Goal: Ask a question

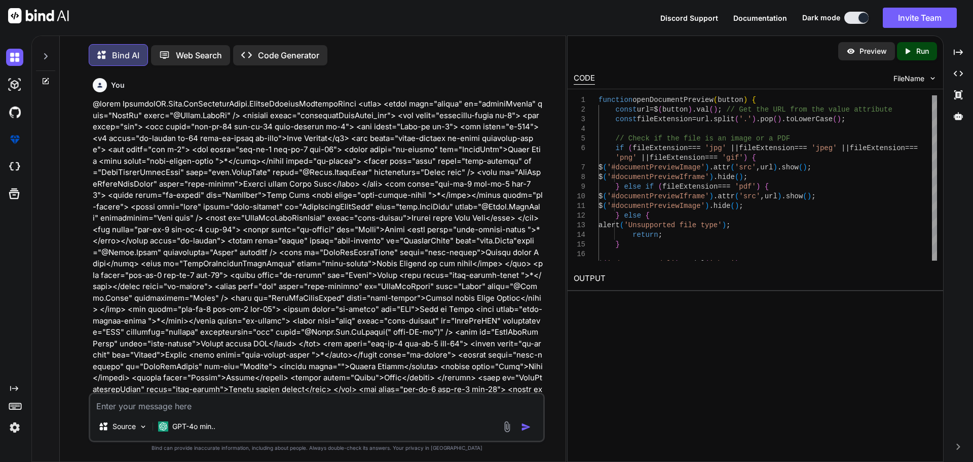
type textarea "<button class="btn" type="button" value="@Model.driveryLiscenceDocument" onclic…"
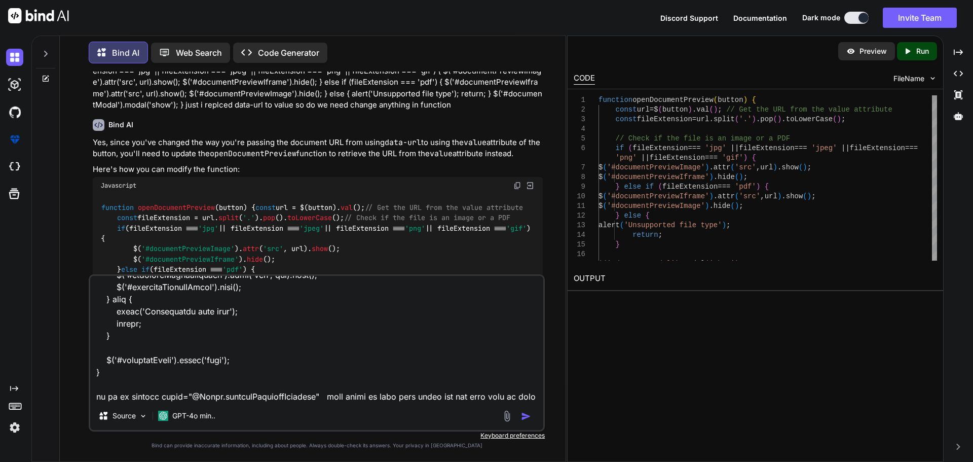
type textarea "x"
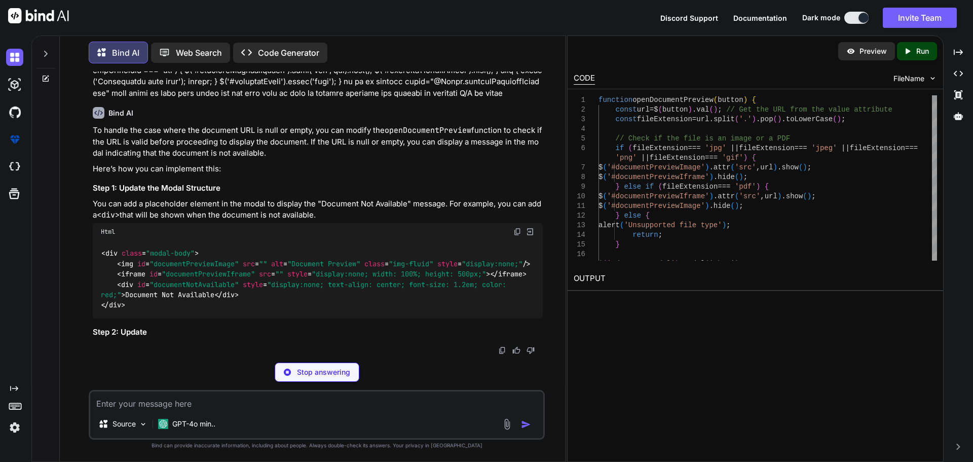
scroll to position [3313, 0]
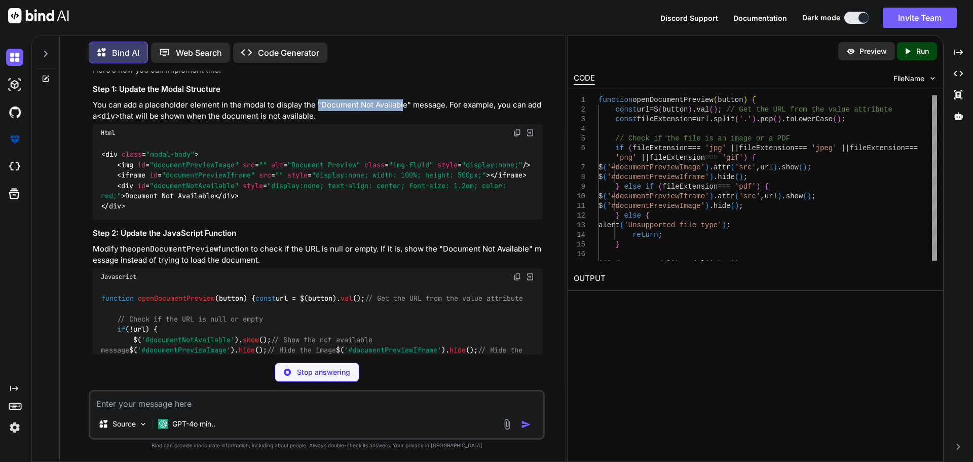
drag, startPoint x: 318, startPoint y: 163, endPoint x: 404, endPoint y: 162, distance: 85.6
click at [404, 122] on p "You can add a placeholder element in the modal to display the "Document Not Ava…" at bounding box center [318, 110] width 450 height 23
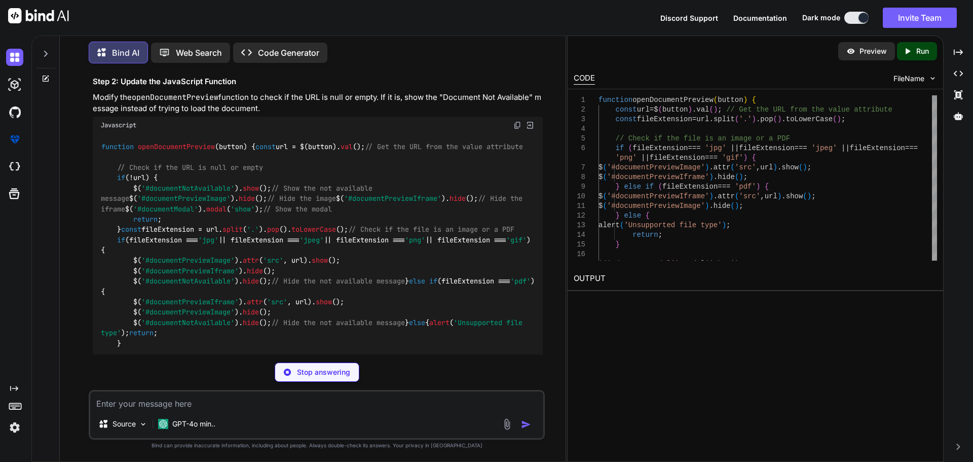
scroll to position [3465, 0]
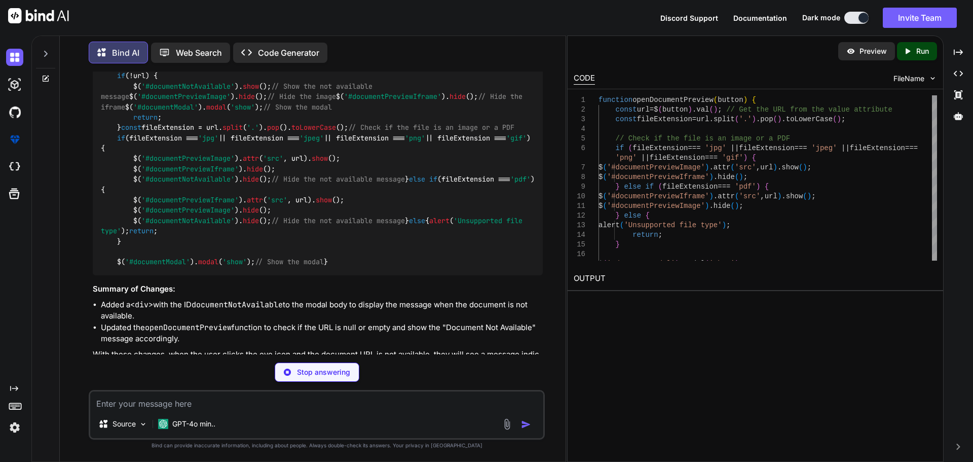
type textarea "x"
type textarea "<div class="modal-body"> <img id="documentPreviewImage" src="" alt="Document Pr…"
type textarea "x"
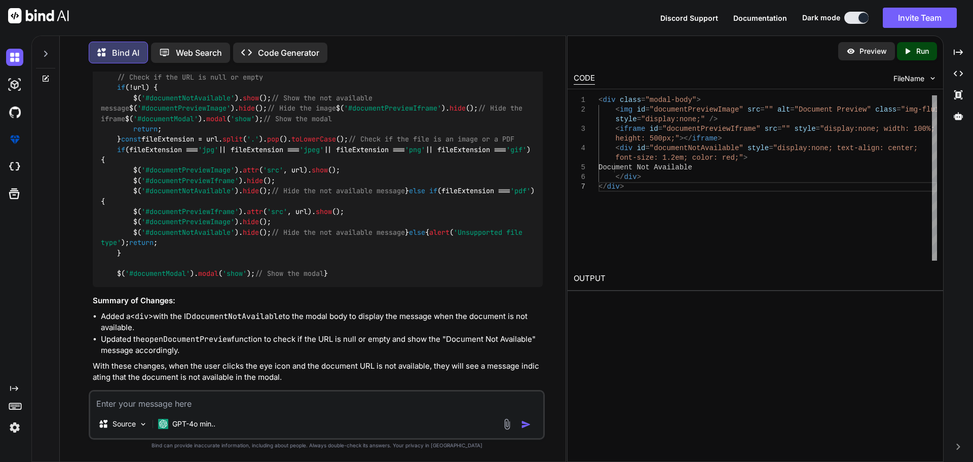
scroll to position [3554, 0]
click at [517, 40] on img at bounding box center [517, 36] width 8 height 8
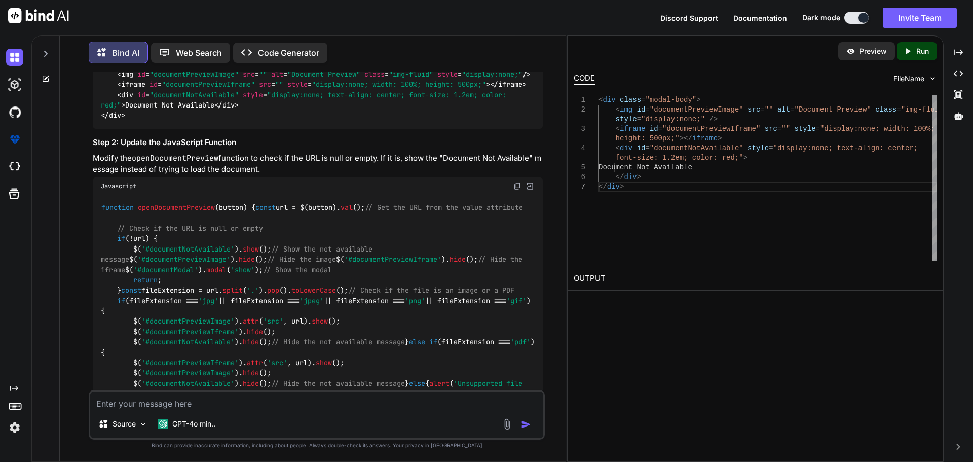
scroll to position [3402, 0]
click at [515, 48] on img at bounding box center [517, 44] width 8 height 8
